Goal: Task Accomplishment & Management: Use online tool/utility

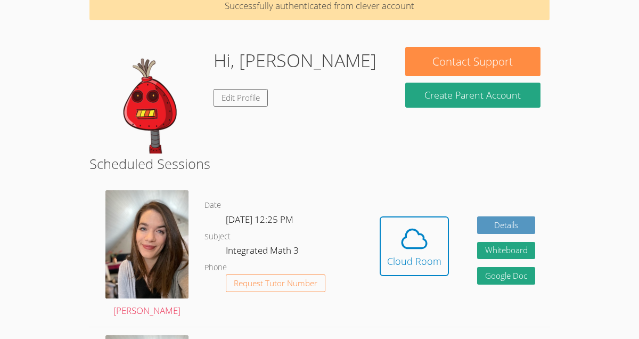
scroll to position [75, 0]
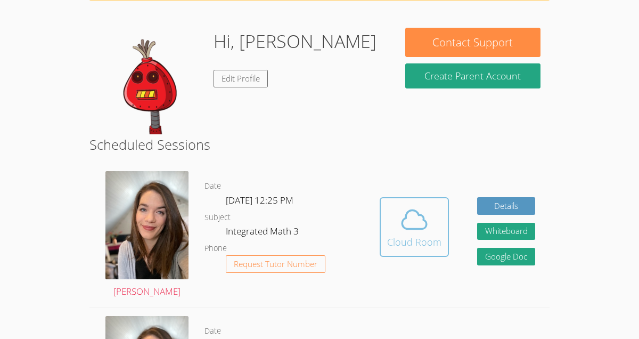
click at [406, 239] on div "Cloud Room" at bounding box center [414, 241] width 54 height 15
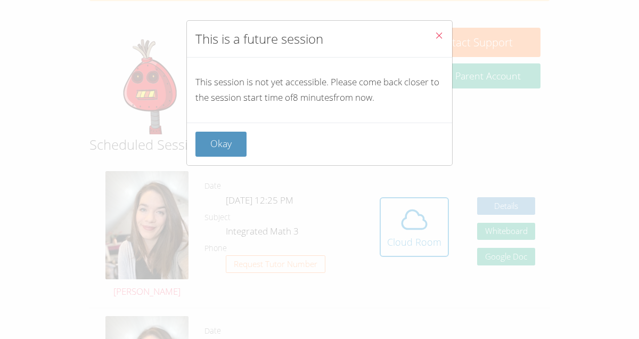
click at [433, 38] on button "Close" at bounding box center [439, 37] width 26 height 33
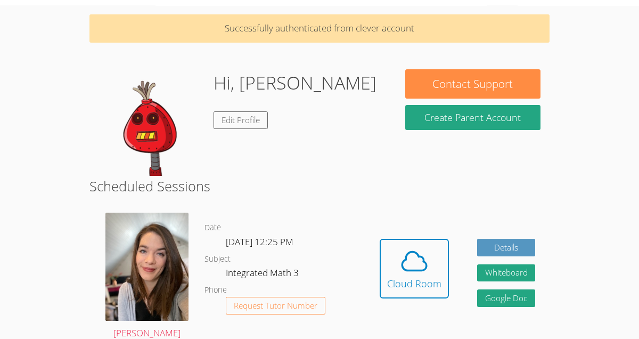
scroll to position [0, 0]
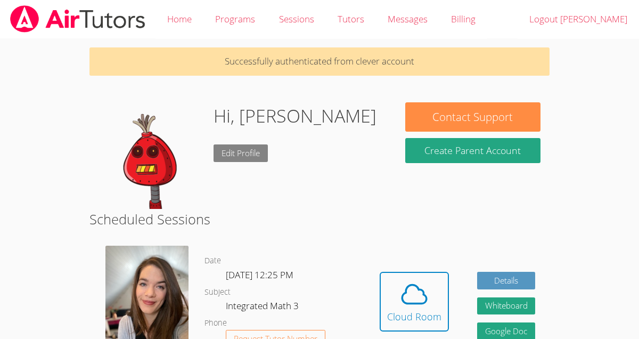
click at [245, 152] on link "Edit Profile" at bounding box center [241, 153] width 54 height 18
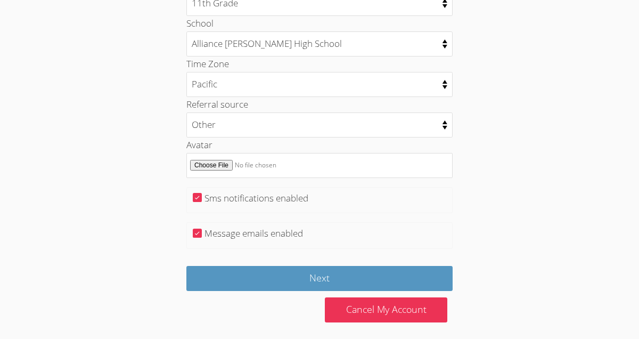
scroll to position [547, 0]
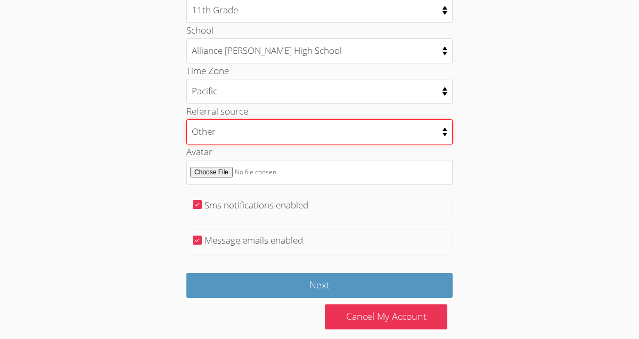
click at [291, 136] on select "College counselor Educational consultant Facebook Family referral Newspaper Sch…" at bounding box center [320, 131] width 266 height 25
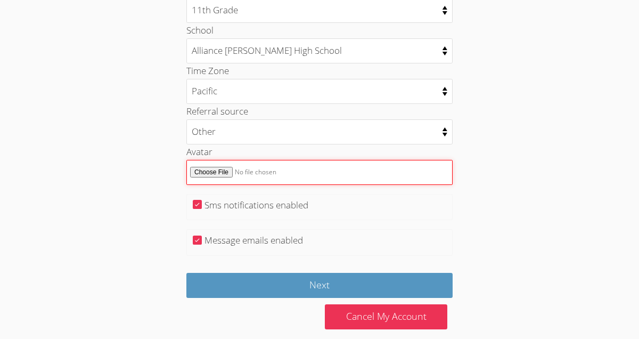
click at [220, 169] on input "Avatar" at bounding box center [320, 172] width 266 height 25
click at [214, 172] on input "Avatar" at bounding box center [320, 172] width 266 height 25
type input "C:\fakepath\artworks-pnzOltCAS4CZV62i-k3vchA-t500x500.jpg"
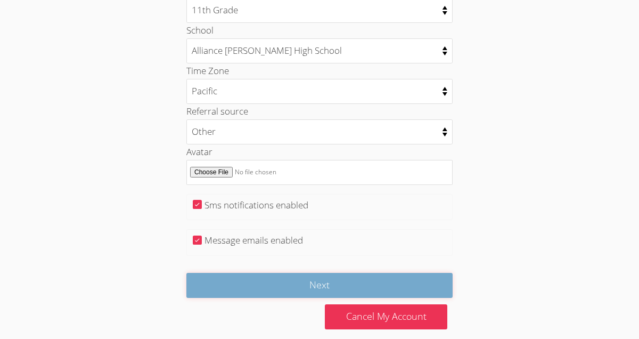
click at [380, 284] on input "Next" at bounding box center [320, 285] width 266 height 25
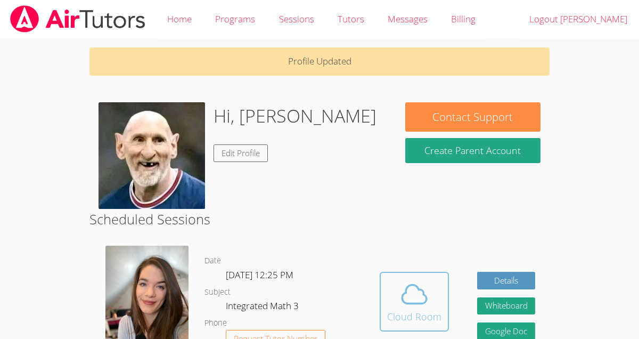
click at [419, 291] on icon at bounding box center [415, 294] width 30 height 30
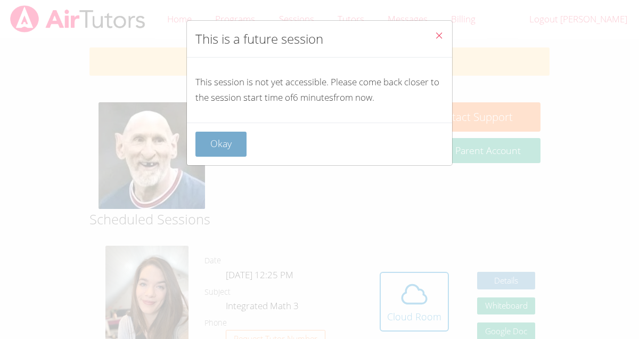
click at [245, 143] on button "Okay" at bounding box center [221, 144] width 51 height 25
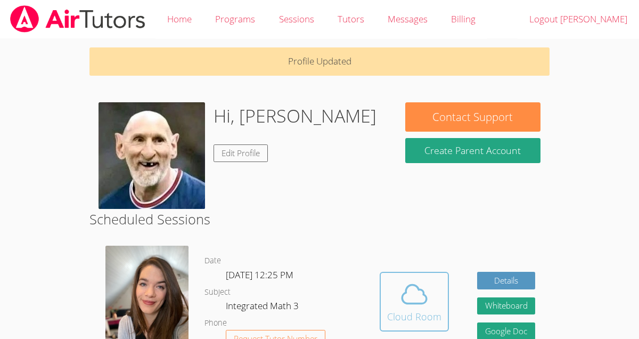
click at [389, 284] on span at bounding box center [414, 294] width 54 height 30
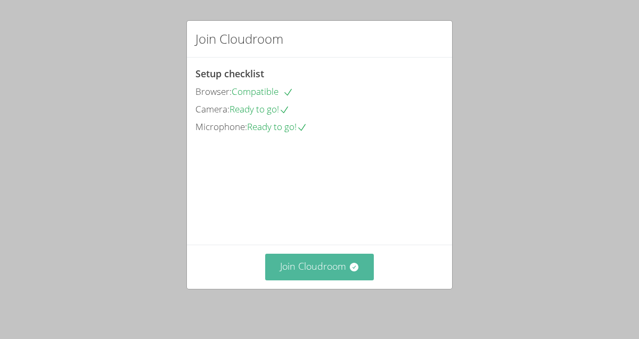
click at [312, 261] on button "Join Cloudroom" at bounding box center [319, 267] width 109 height 26
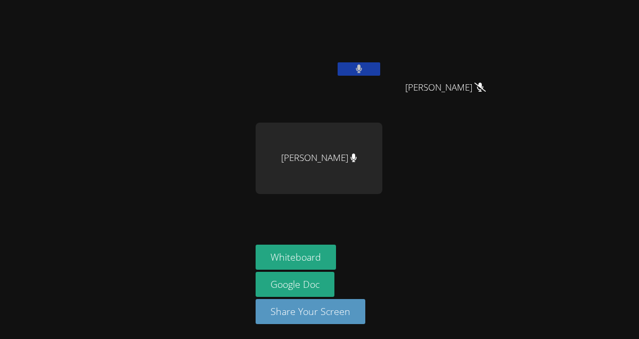
click at [361, 62] on button at bounding box center [359, 68] width 43 height 13
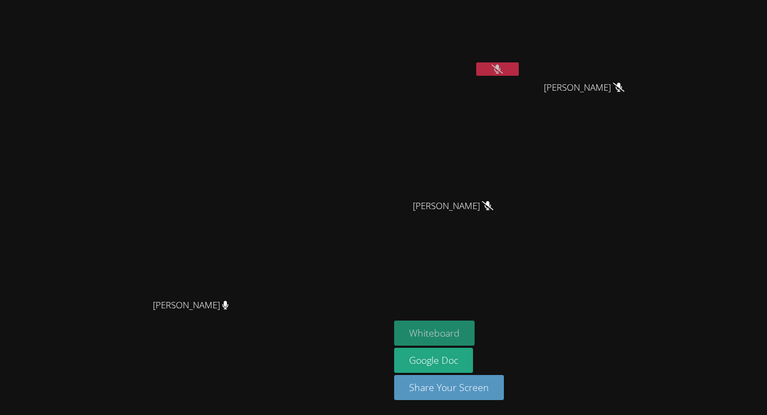
click at [475, 332] on button "Whiteboard" at bounding box center [434, 332] width 80 height 25
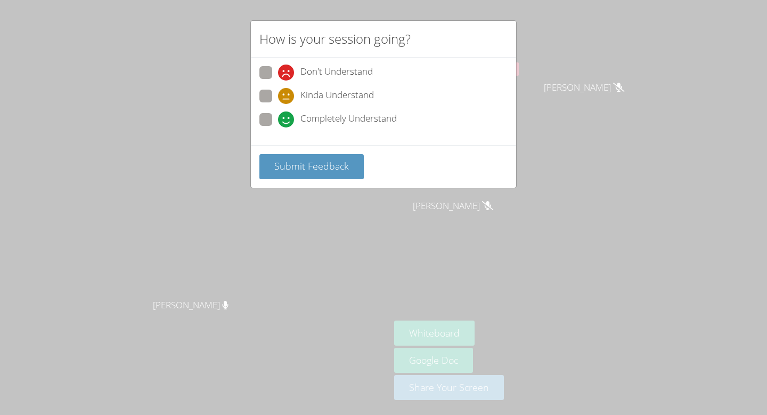
click at [278, 127] on span at bounding box center [278, 127] width 0 height 0
click at [278, 114] on input "Completely Understand" at bounding box center [282, 117] width 9 height 9
radio input "true"
click at [278, 104] on span at bounding box center [278, 104] width 0 height 0
click at [278, 91] on input "Kinda Understand" at bounding box center [282, 94] width 9 height 9
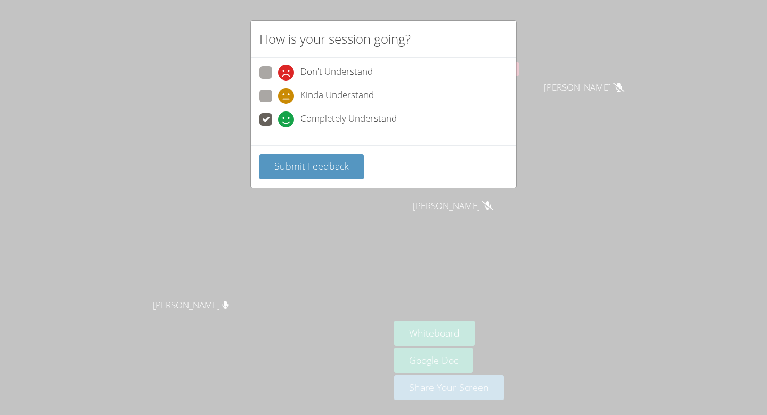
radio input "true"
click at [275, 159] on span "Submit Feedback" at bounding box center [311, 165] width 75 height 13
